Goal: Find specific page/section: Find specific page/section

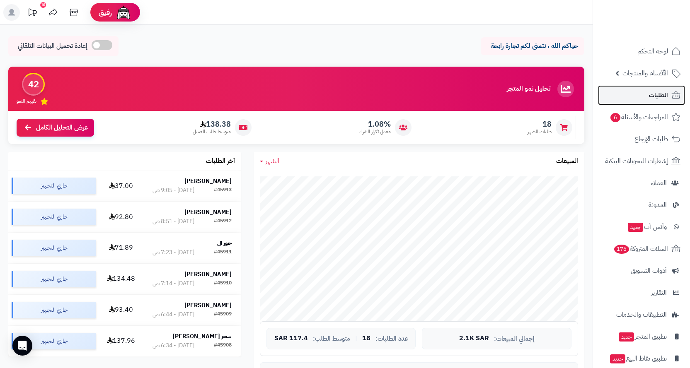
click at [659, 94] on span "الطلبات" at bounding box center [658, 95] width 19 height 12
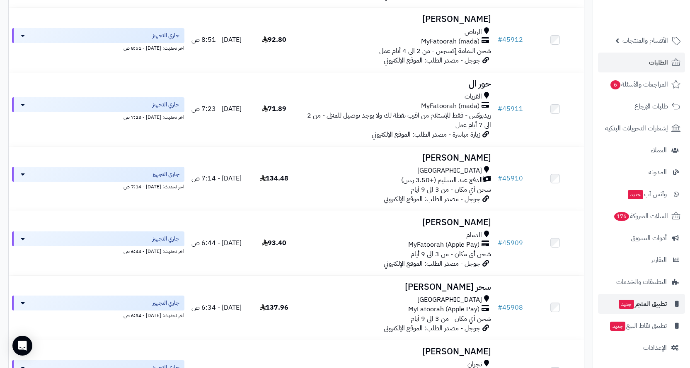
scroll to position [207, 0]
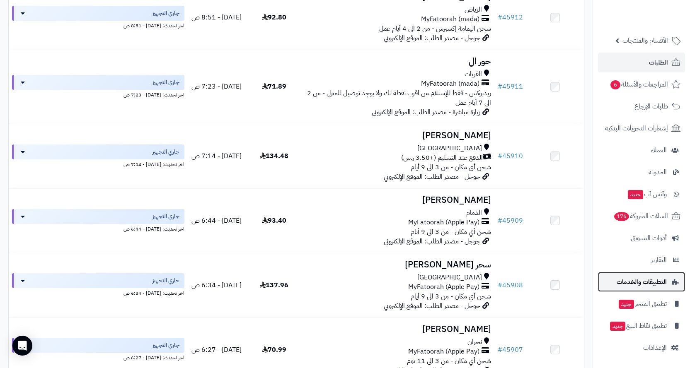
click at [625, 278] on span "التطبيقات والخدمات" at bounding box center [641, 282] width 50 height 12
